Goal: Transaction & Acquisition: Book appointment/travel/reservation

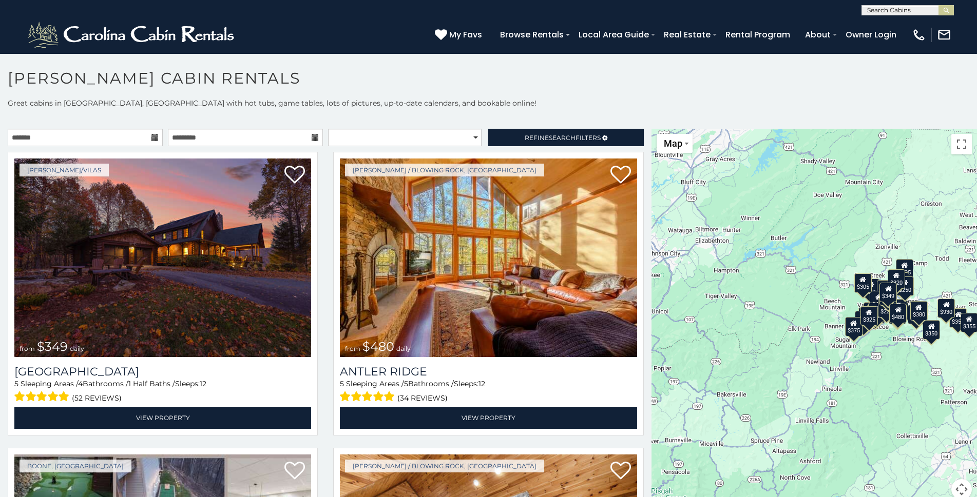
scroll to position [9, 0]
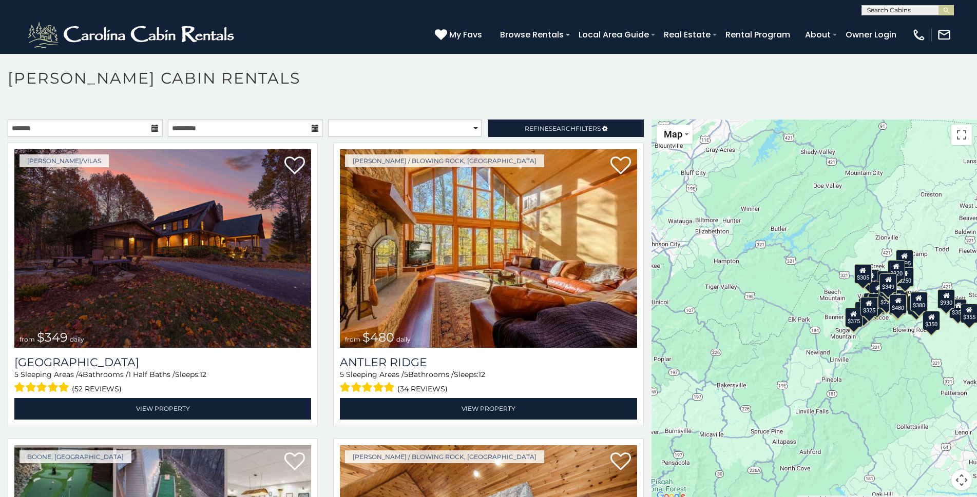
click at [805, 371] on div "$349 $480 $525 $315 $355 $635 $675 $930 $400 $451 $330 $400 $485 $460 $395 $695…" at bounding box center [813, 311] width 325 height 383
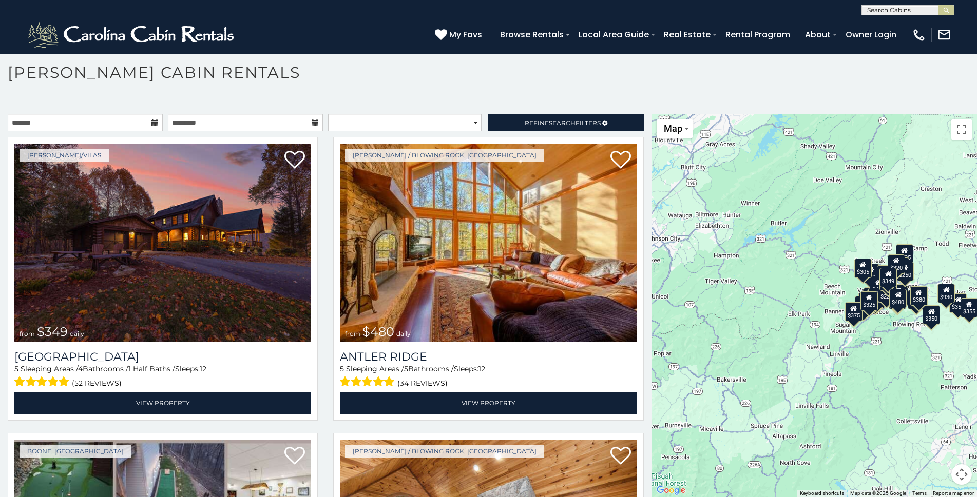
click at [776, 369] on div "$349 $480 $525 $315 $355 $635 $675 $930 $400 $451 $330 $400 $485 $460 $395 $695…" at bounding box center [813, 305] width 325 height 383
click at [955, 476] on button "Map camera controls" at bounding box center [961, 475] width 21 height 21
click at [932, 478] on button "Zoom out" at bounding box center [936, 475] width 21 height 21
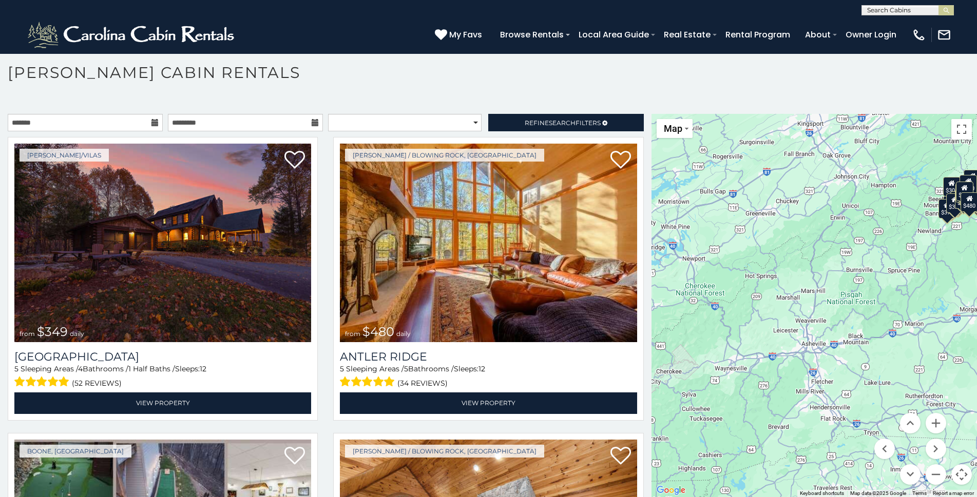
drag, startPoint x: 775, startPoint y: 430, endPoint x: 883, endPoint y: 335, distance: 144.0
click at [883, 335] on div "$349 $480 $525 $315 $355 $635 $675 $930 $400 $451 $330 $400 $485 $460 $395 $695…" at bounding box center [813, 305] width 325 height 383
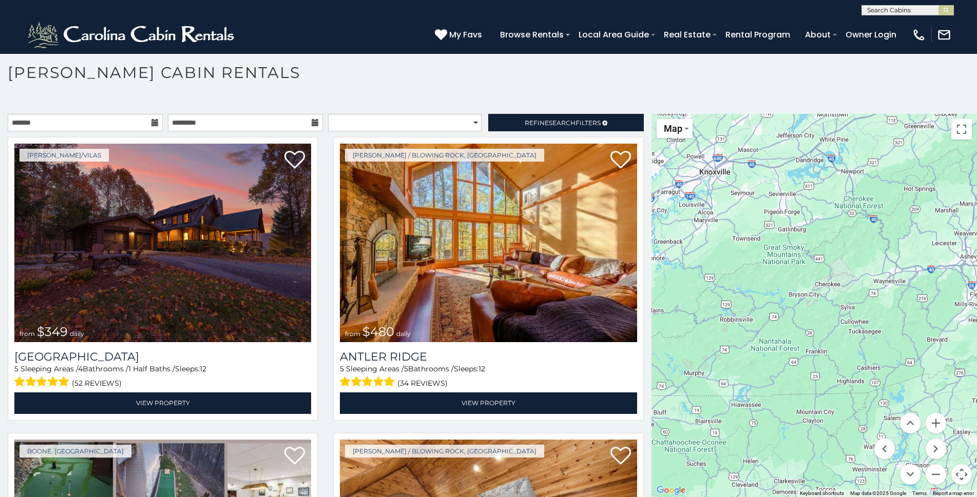
drag, startPoint x: 734, startPoint y: 432, endPoint x: 893, endPoint y: 345, distance: 182.0
click at [893, 345] on div "$349 $480 $525 $315 $355 $635 $675 $930 $400 $451 $330 $400 $485 $460 $395 $695…" at bounding box center [813, 305] width 325 height 383
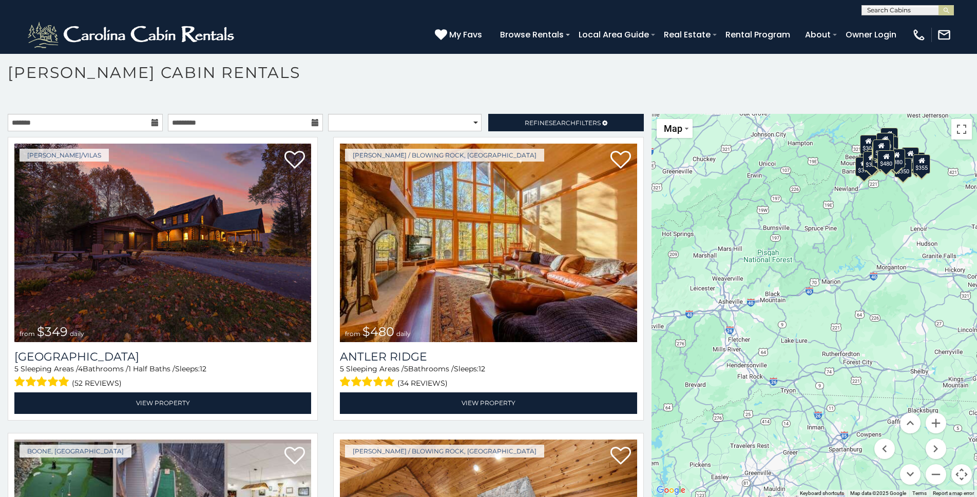
drag, startPoint x: 893, startPoint y: 346, endPoint x: 650, endPoint y: 391, distance: 247.1
click at [651, 391] on div "$349 $480 $525 $315 $355 $635 $675 $930 $400 $451 $330 $400 $485 $460 $395 $695…" at bounding box center [813, 305] width 325 height 383
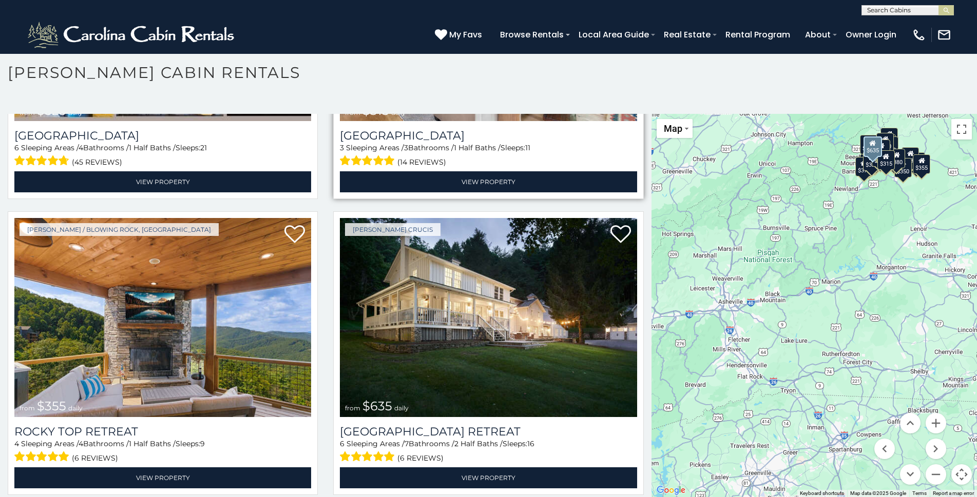
scroll to position [575, 0]
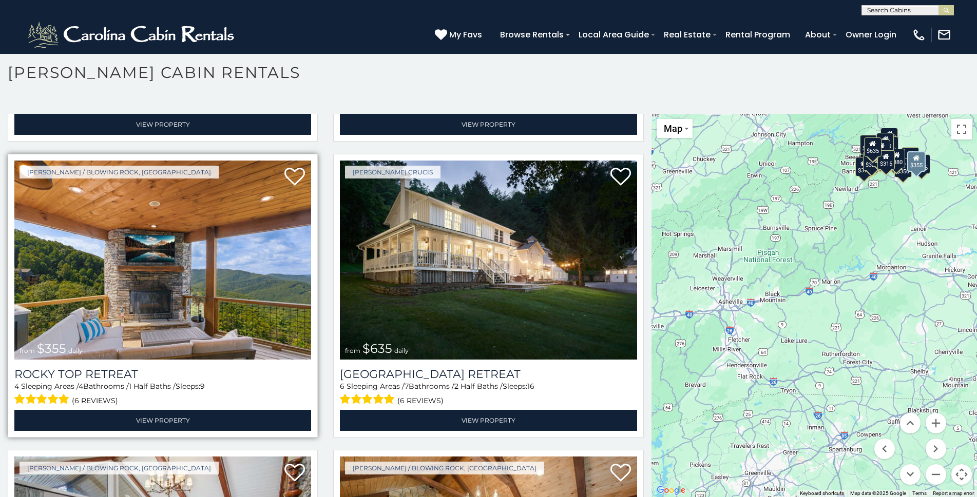
click at [162, 283] on img at bounding box center [162, 260] width 297 height 199
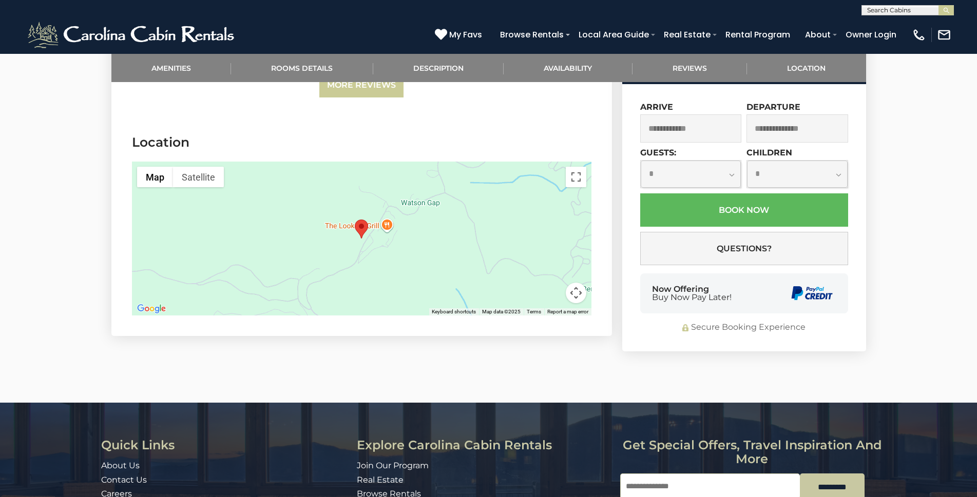
scroll to position [2910, 0]
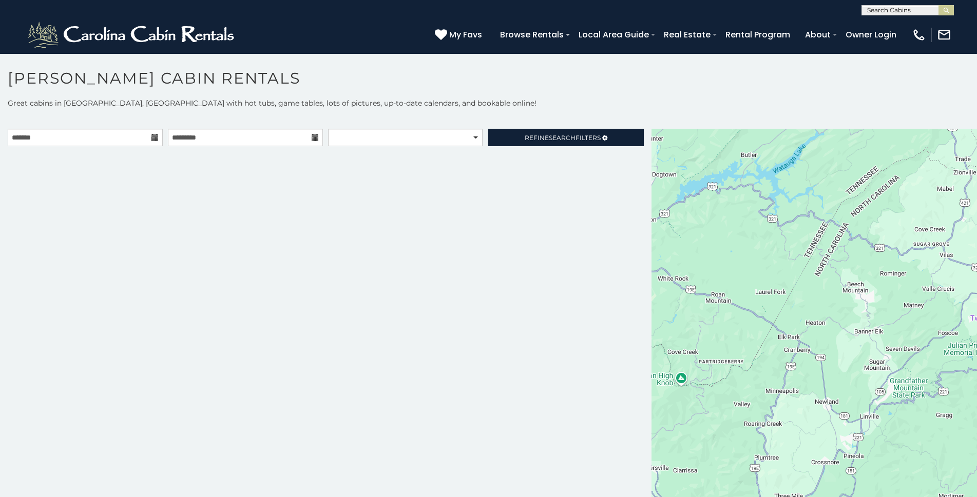
scroll to position [6, 0]
